Goal: Register for event/course

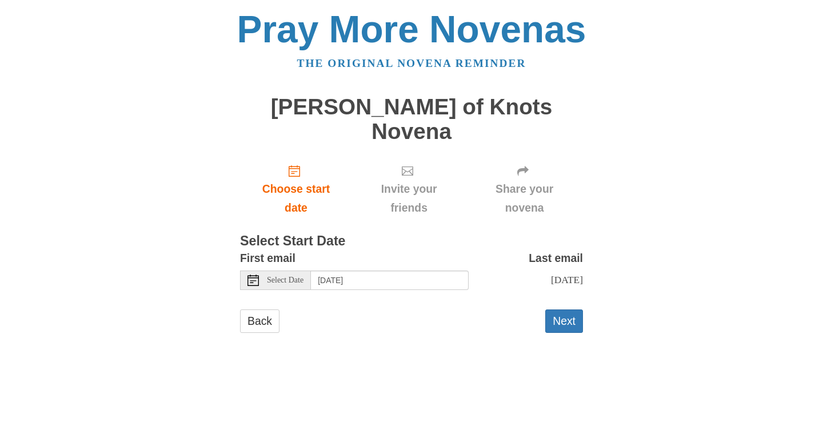
click at [254, 274] on icon at bounding box center [253, 279] width 11 height 11
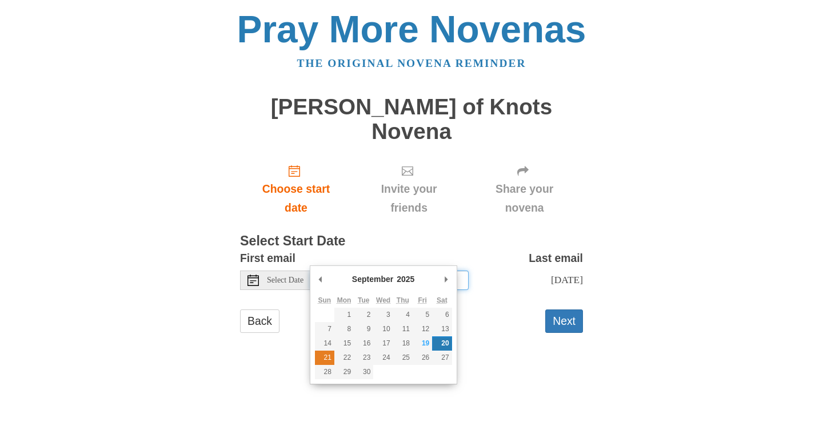
type input "Sunday, September 21st"
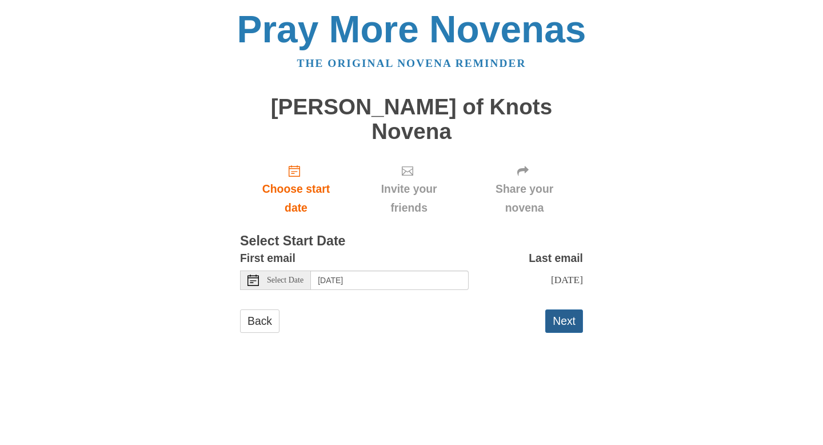
click at [568, 309] on button "Next" at bounding box center [564, 320] width 38 height 23
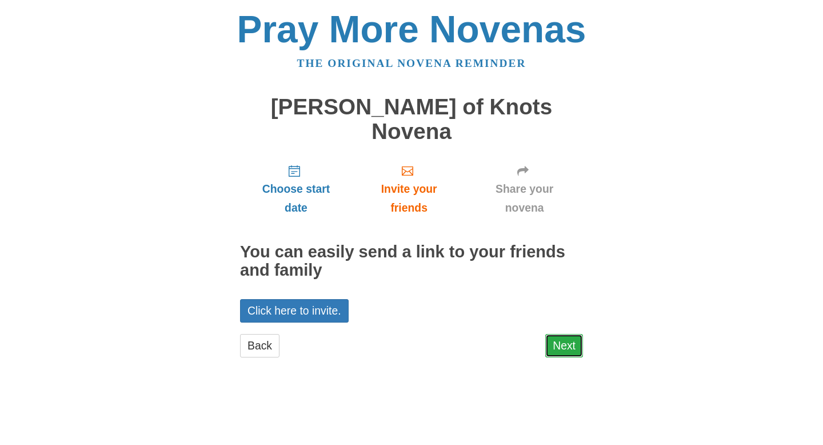
click at [565, 334] on link "Next" at bounding box center [564, 345] width 38 height 23
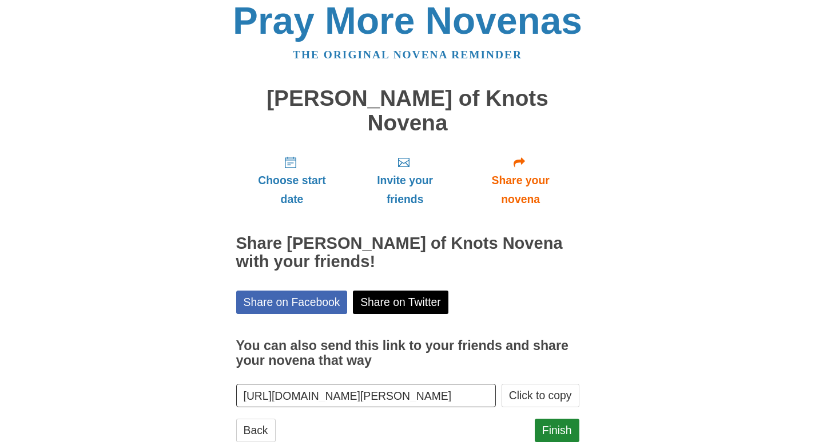
scroll to position [14, 0]
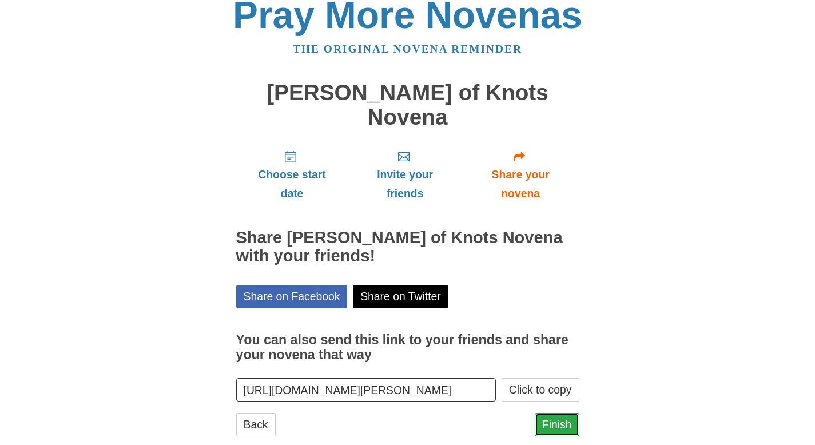
click at [560, 413] on link "Finish" at bounding box center [557, 424] width 45 height 23
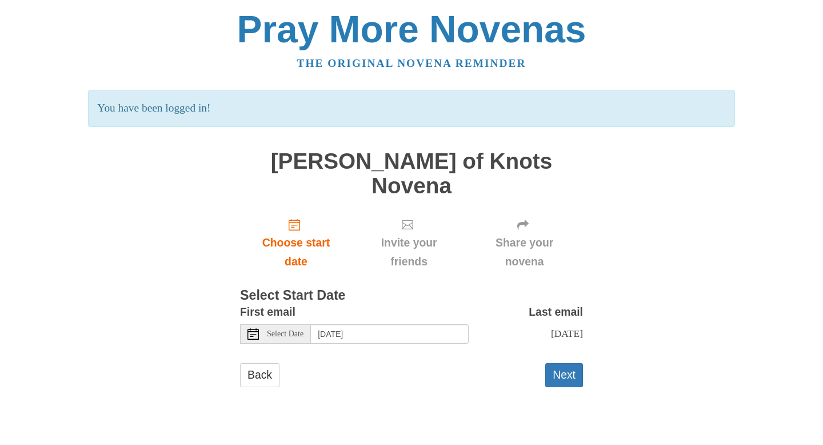
click at [252, 328] on icon at bounding box center [253, 333] width 11 height 11
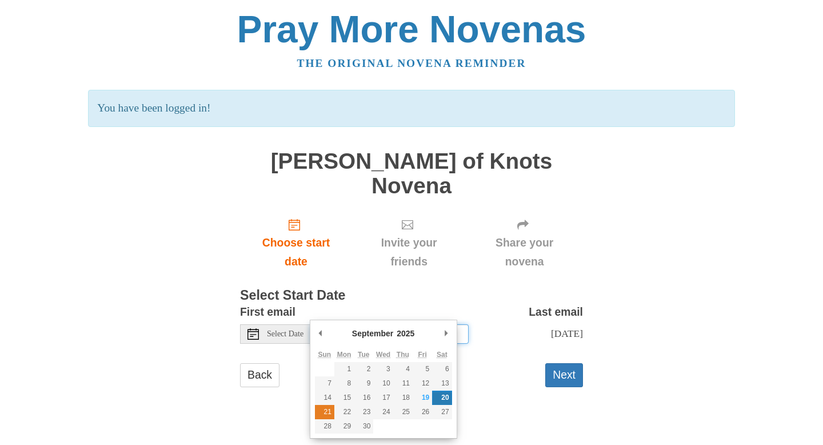
type input "Sunday, September 21st"
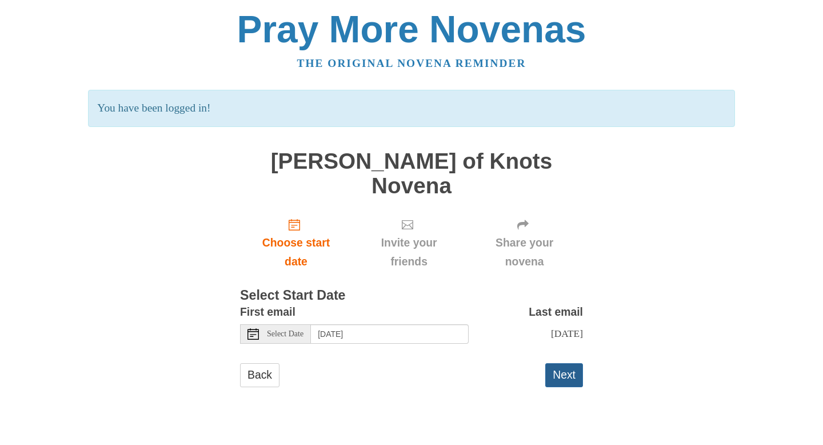
click at [566, 363] on button "Next" at bounding box center [564, 374] width 38 height 23
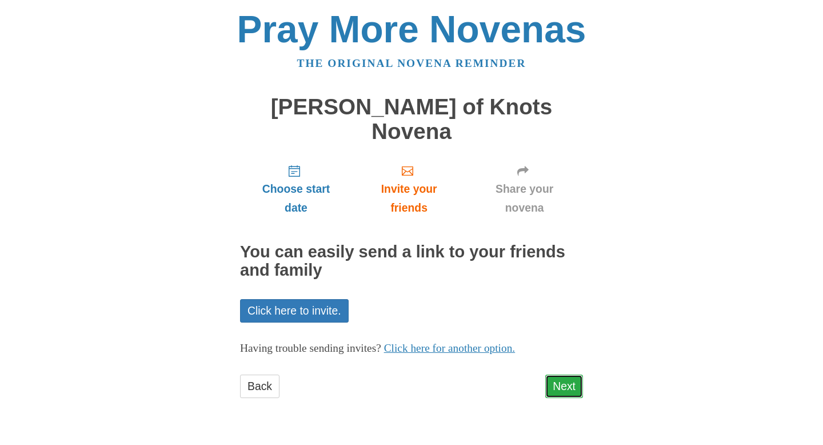
click at [568, 374] on link "Next" at bounding box center [564, 385] width 38 height 23
